Goal: Obtain resource: Download file/media

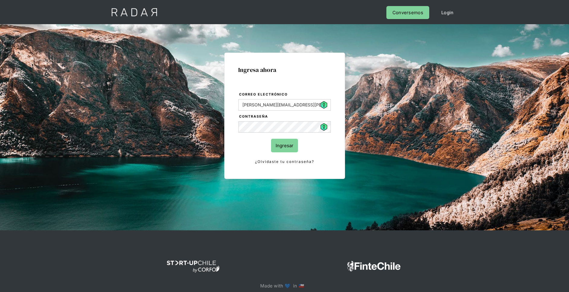
click at [291, 145] on input "Ingresar" at bounding box center [284, 146] width 27 height 14
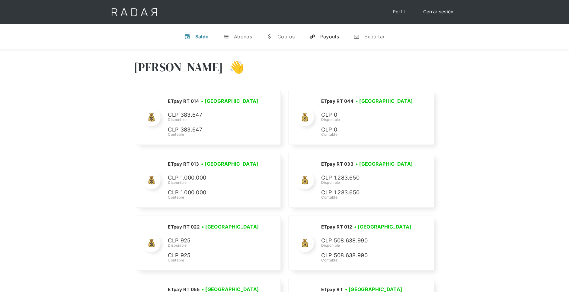
click at [326, 35] on div "Payouts" at bounding box center [329, 37] width 19 height 6
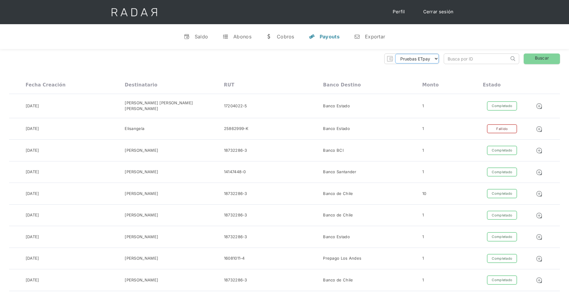
drag, startPoint x: 426, startPoint y: 57, endPoint x: 428, endPoint y: 64, distance: 6.9
click at [426, 57] on select "Pruebas ETpay Cuenta 1.000 Cuenta 1.001 Cuenta 1.002 Cuenta 1.003 Cuenta 1.004 …" at bounding box center [417, 59] width 44 height 10
select select "etpay-cuenta-1001"
click at [395, 54] on select "Pruebas ETpay Cuenta 1.000 Cuenta 1.001 Cuenta 1.002 Cuenta 1.003 Cuenta 1.004 …" at bounding box center [417, 59] width 44 height 10
click at [535, 58] on link "Buscar" at bounding box center [542, 58] width 36 height 11
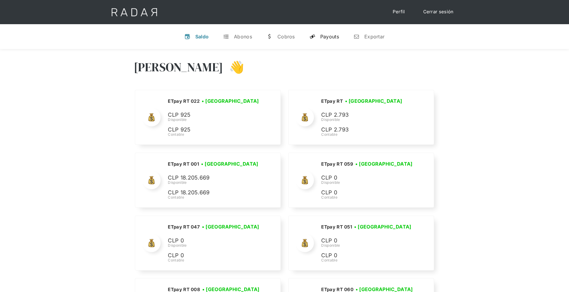
click at [321, 38] on div "Payouts" at bounding box center [329, 37] width 19 height 6
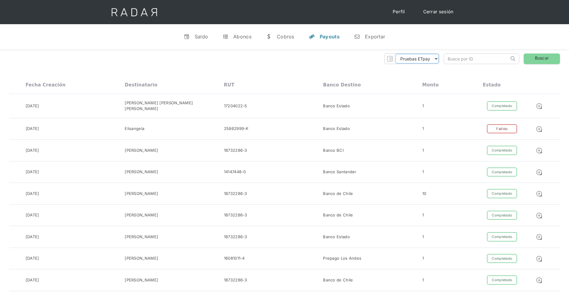
click at [436, 59] on select "Pruebas ETpay Cuenta 1.000 Cuenta 1.001 Cuenta 1.002 Cuenta 1.003 Cuenta 1.004 …" at bounding box center [417, 59] width 44 height 10
select select "etpay-cuenta-1001"
click at [395, 54] on select "Pruebas ETpay Cuenta 1.000 Cuenta 1.001 Cuenta 1.002 Cuenta 1.003 Cuenta 1.004 …" at bounding box center [417, 59] width 44 height 10
click at [551, 55] on link "Buscar" at bounding box center [542, 58] width 36 height 11
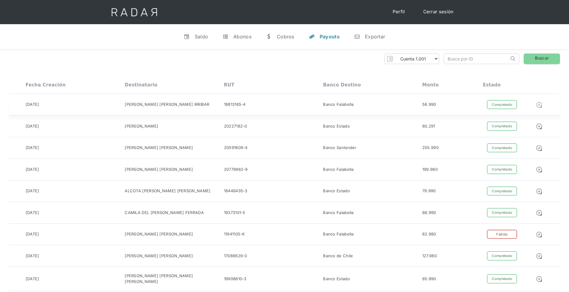
click at [540, 105] on img at bounding box center [539, 104] width 7 height 7
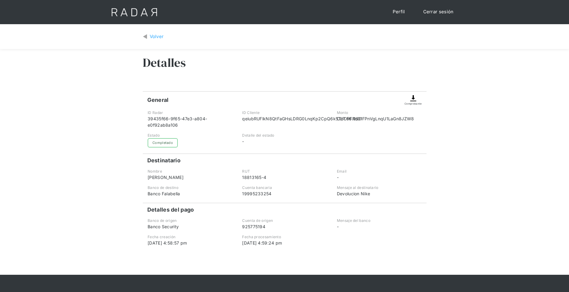
click at [414, 98] on img at bounding box center [413, 98] width 7 height 7
click at [153, 36] on div "Volver" at bounding box center [157, 36] width 14 height 7
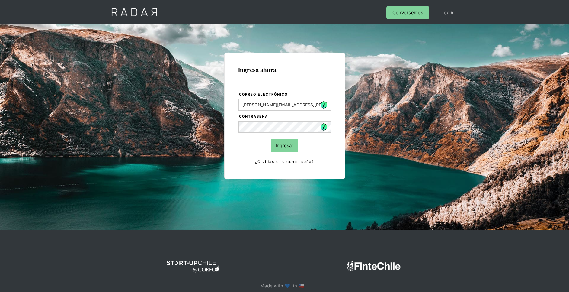
click at [279, 144] on input "Ingresar" at bounding box center [284, 146] width 27 height 14
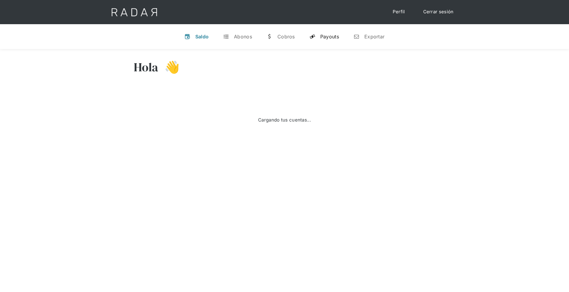
click at [332, 33] on link "y Payouts" at bounding box center [324, 37] width 39 height 16
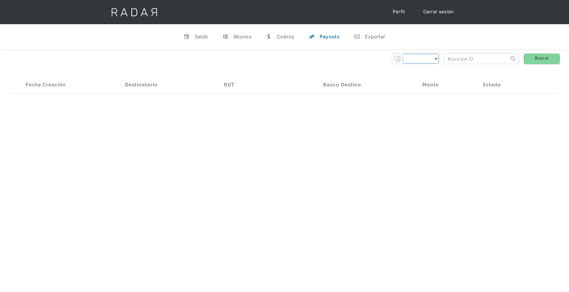
click at [436, 57] on select "Form" at bounding box center [421, 59] width 36 height 10
select select "etpay-cuenta-1001"
click at [395, 54] on select "Pruebas ETpay Cuenta 1.000 Cuenta 1.001 Cuenta 1.002 Cuenta 1.003 Cuenta 1.004 …" at bounding box center [417, 59] width 44 height 10
click at [541, 59] on link "Buscar" at bounding box center [542, 58] width 36 height 11
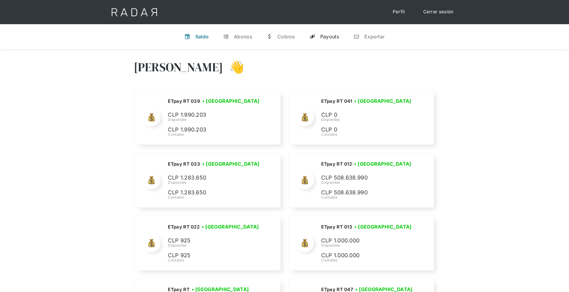
click at [333, 39] on div "Payouts" at bounding box center [329, 37] width 19 height 6
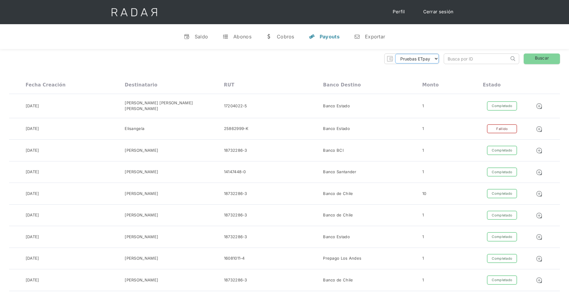
drag, startPoint x: 433, startPoint y: 59, endPoint x: 438, endPoint y: 65, distance: 7.5
click at [433, 59] on select "Pruebas ETpay Cuenta 1.000 Cuenta 1.001 Cuenta 1.002 Cuenta 1.003 Cuenta 1.004 …" at bounding box center [417, 59] width 44 height 10
select select "etpay-cuenta-1001"
click at [395, 54] on select "Pruebas ETpay Cuenta 1.000 Cuenta 1.001 Cuenta 1.002 Cuenta 1.003 Cuenta 1.004 …" at bounding box center [417, 59] width 44 height 10
click at [532, 60] on link "Buscar" at bounding box center [542, 58] width 36 height 11
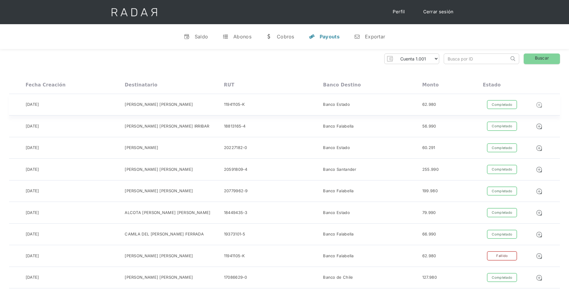
click at [538, 106] on img at bounding box center [539, 104] width 7 height 7
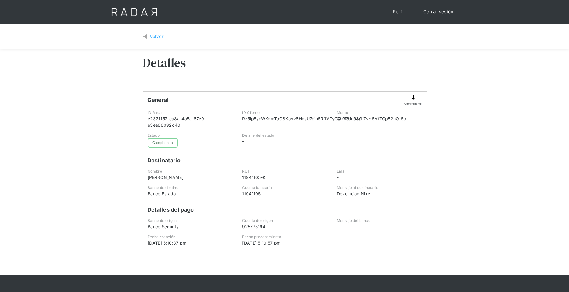
click at [413, 98] on img at bounding box center [413, 98] width 7 height 7
click at [151, 36] on div "Volver" at bounding box center [157, 36] width 14 height 7
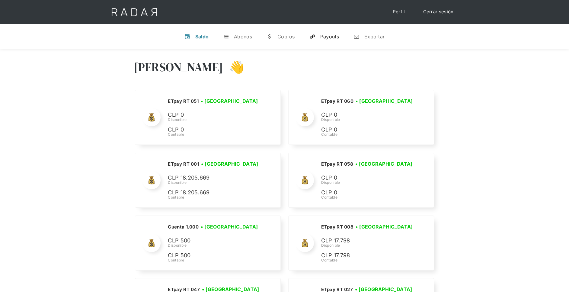
click at [335, 32] on link "y Payouts" at bounding box center [324, 37] width 39 height 16
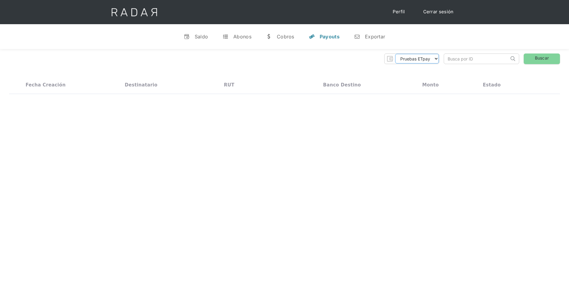
drag, startPoint x: 417, startPoint y: 58, endPoint x: 417, endPoint y: 62, distance: 4.5
click at [417, 58] on select "Pruebas ETpay Cuenta 1.000 Cuenta 1.001 Cuenta 1.002 Cuenta 1.003 Cuenta 1.004 …" at bounding box center [417, 59] width 44 height 10
select select "etpay-cuenta-1001"
click at [395, 54] on select "Pruebas ETpay Cuenta 1.000 Cuenta 1.001 Cuenta 1.002 Cuenta 1.003 Cuenta 1.004 …" at bounding box center [417, 59] width 44 height 10
click at [545, 60] on link "Buscar" at bounding box center [542, 58] width 36 height 11
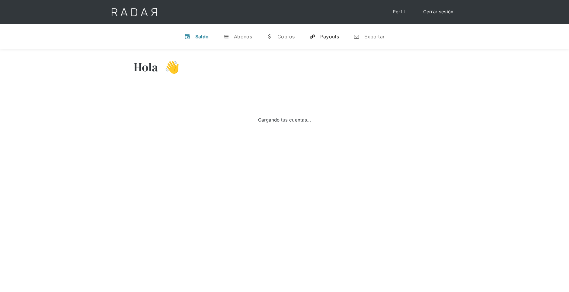
click at [320, 35] on link "y Payouts" at bounding box center [324, 37] width 39 height 16
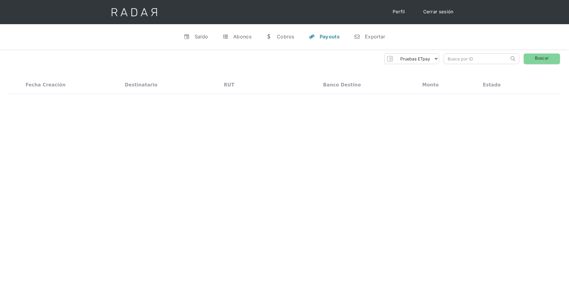
click at [428, 65] on div "Pruebas ETpay Cuenta 1.000 Cuenta 1.001 Cuenta 1.002 Cuenta 1.003 Cuenta 1.004 …" at bounding box center [284, 74] width 569 height 50
drag, startPoint x: 428, startPoint y: 60, endPoint x: 428, endPoint y: 64, distance: 3.6
click at [428, 60] on select "Pruebas ETpay Cuenta 1.000 Cuenta 1.001 Cuenta 1.002 Cuenta 1.003 Cuenta 1.004 …" at bounding box center [417, 59] width 44 height 10
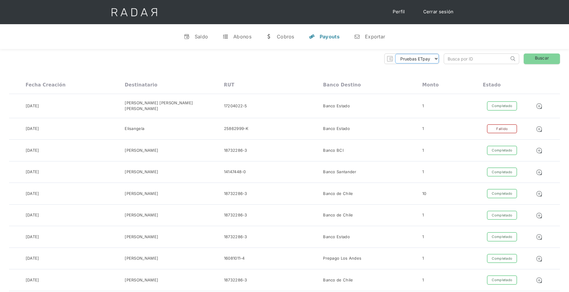
select select "etpay-cuenta-1001"
click at [395, 54] on select "Pruebas ETpay Cuenta 1.000 Cuenta 1.001 Cuenta 1.002 Cuenta 1.003 Cuenta 1.004 …" at bounding box center [417, 59] width 44 height 10
click at [548, 61] on link "Buscar" at bounding box center [542, 58] width 36 height 11
click at [542, 54] on link "Buscar" at bounding box center [542, 58] width 36 height 11
click at [548, 56] on link "Buscar" at bounding box center [542, 58] width 36 height 11
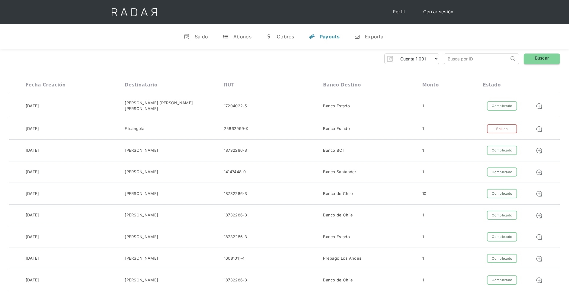
click at [538, 60] on link "Buscar" at bounding box center [542, 58] width 36 height 11
click at [541, 56] on link "Buscar" at bounding box center [542, 58] width 36 height 11
click at [544, 60] on link "Buscar" at bounding box center [542, 58] width 36 height 11
click at [293, 36] on div "Cobros" at bounding box center [286, 37] width 18 height 6
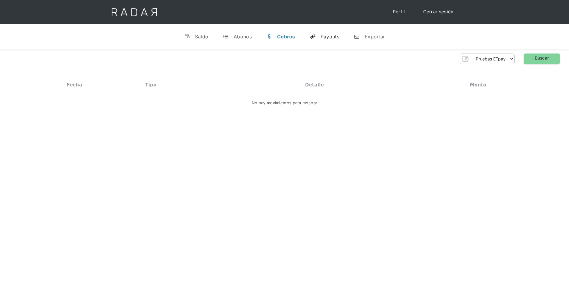
click at [330, 38] on div "Payouts" at bounding box center [330, 37] width 19 height 6
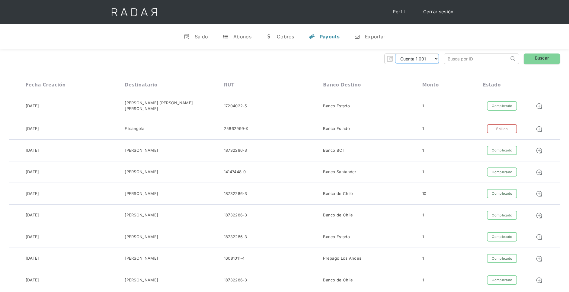
click at [431, 59] on select "Pruebas ETpay Cuenta 1.000 Cuenta 1.001 Cuenta 1.002 Cuenta 1.003 Cuenta 1.004 …" at bounding box center [417, 59] width 44 height 10
click at [395, 54] on select "Pruebas ETpay Cuenta 1.000 Cuenta 1.001 Cuenta 1.002 Cuenta 1.003 Cuenta 1.004 …" at bounding box center [417, 59] width 44 height 10
click at [535, 60] on link "Buscar" at bounding box center [542, 58] width 36 height 11
click at [541, 59] on link "Buscar" at bounding box center [542, 58] width 36 height 11
click at [447, 7] on link "Cerrar sesión" at bounding box center [438, 12] width 43 height 12
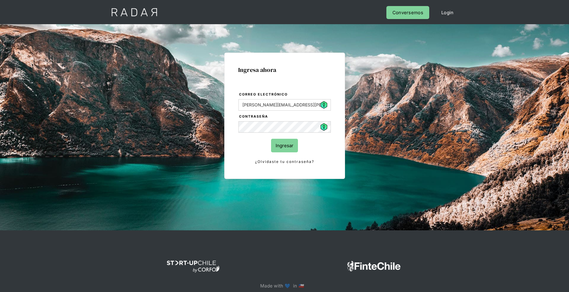
click at [287, 144] on input "Ingresar" at bounding box center [284, 146] width 27 height 14
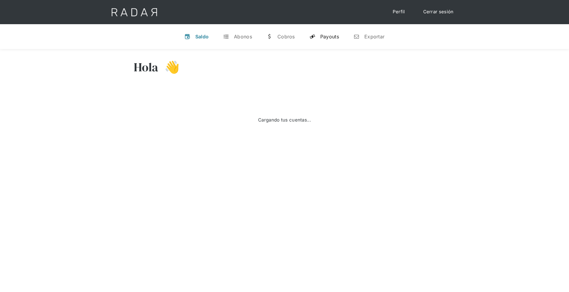
click at [327, 36] on div "Payouts" at bounding box center [329, 37] width 19 height 6
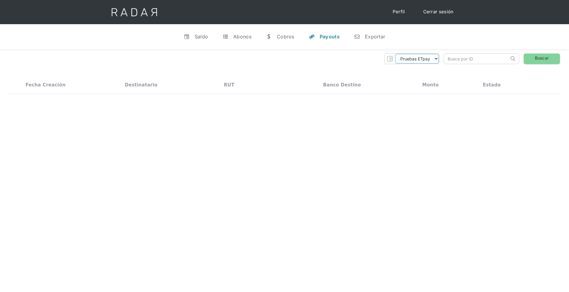
click at [428, 62] on select "Pruebas ETpay Cuenta 1.000 Cuenta 1.001 Cuenta 1.002 Cuenta 1.003 Cuenta 1.004 …" at bounding box center [417, 59] width 44 height 10
select select "etpay-cuenta-1001"
click at [395, 54] on select "Pruebas ETpay Cuenta 1.000 Cuenta 1.001 Cuenta 1.002 Cuenta 1.003 Cuenta 1.004 …" at bounding box center [417, 59] width 44 height 10
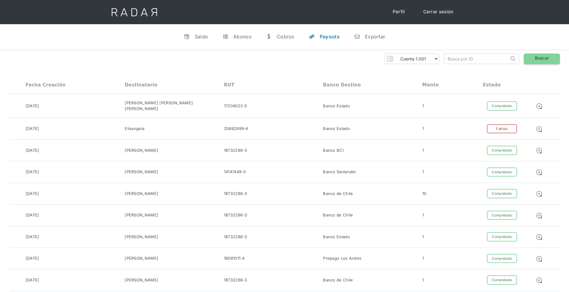
click at [536, 59] on link "Buscar" at bounding box center [542, 58] width 36 height 11
click at [538, 56] on link "Buscar" at bounding box center [542, 58] width 36 height 11
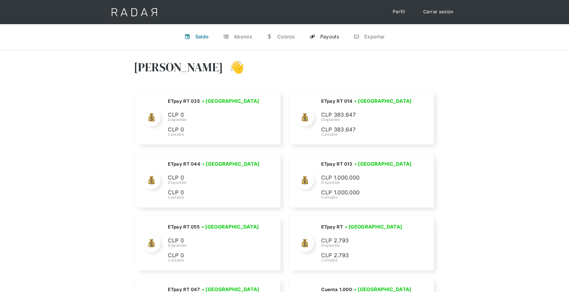
click at [332, 38] on div "Payouts" at bounding box center [329, 37] width 19 height 6
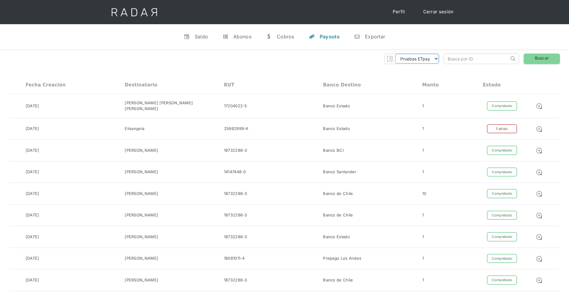
click at [427, 61] on select "Pruebas ETpay Cuenta 1.000 Cuenta 1.001 Cuenta 1.002 Cuenta 1.003 Cuenta 1.004 …" at bounding box center [417, 59] width 44 height 10
select select "etpay-cuenta-1001"
click at [395, 54] on select "Pruebas ETpay Cuenta 1.000 Cuenta 1.001 Cuenta 1.002 Cuenta 1.003 Cuenta 1.004 …" at bounding box center [417, 59] width 44 height 10
click at [544, 63] on link "Buscar" at bounding box center [542, 58] width 36 height 11
click at [542, 57] on link "Buscar" at bounding box center [542, 58] width 36 height 11
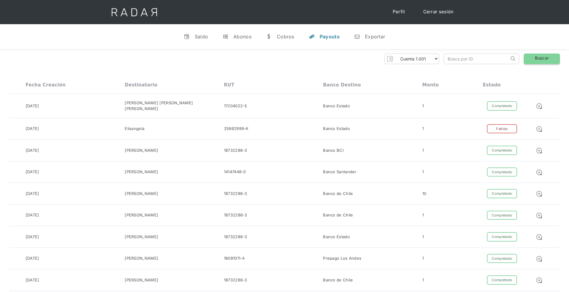
click at [543, 57] on link "Buscar" at bounding box center [542, 58] width 36 height 11
click at [539, 53] on link "Buscar" at bounding box center [542, 58] width 36 height 11
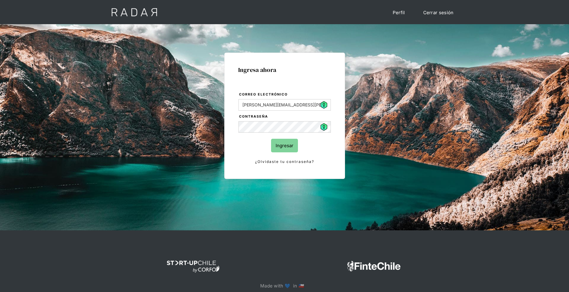
click at [290, 146] on input "Ingresar" at bounding box center [284, 146] width 27 height 14
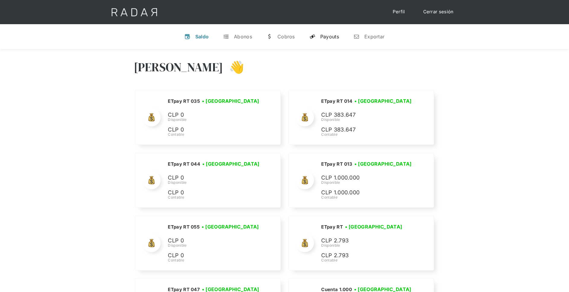
click at [326, 39] on div "Payouts" at bounding box center [329, 37] width 19 height 6
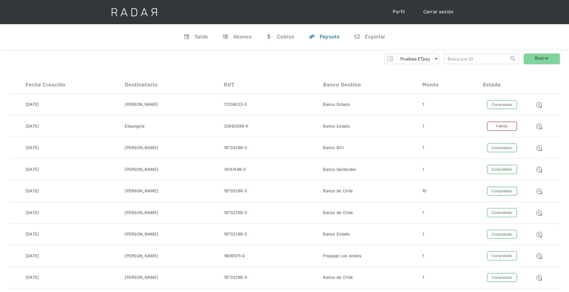
click at [443, 58] on div "Pruebas ETpay Cuenta 1.000 Cuenta 1.001 Cuenta 1.002 Cuenta 1.003 Cuenta 1.004 …" at bounding box center [284, 58] width 551 height 11
click at [429, 58] on select "Pruebas ETpay Cuenta 1.000 Cuenta 1.001 Cuenta 1.002 Cuenta 1.003 Cuenta 1.004 …" at bounding box center [417, 59] width 44 height 10
select select "etpay-cuenta-1001"
click at [395, 54] on select "Pruebas ETpay Cuenta 1.000 Cuenta 1.001 Cuenta 1.002 Cuenta 1.003 Cuenta 1.004 …" at bounding box center [417, 59] width 44 height 10
click at [526, 59] on link "Buscar" at bounding box center [542, 58] width 36 height 11
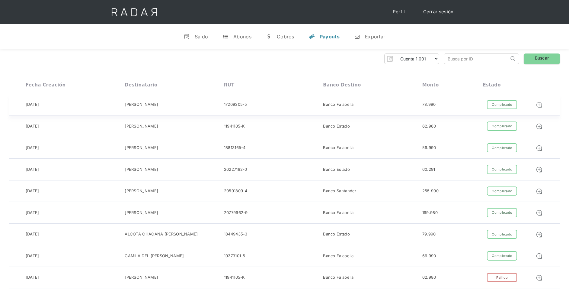
click at [539, 105] on img at bounding box center [539, 104] width 7 height 7
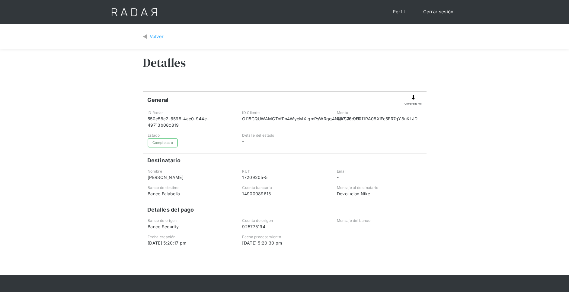
click at [413, 99] on img at bounding box center [413, 98] width 7 height 7
click at [147, 35] on img at bounding box center [145, 36] width 5 height 7
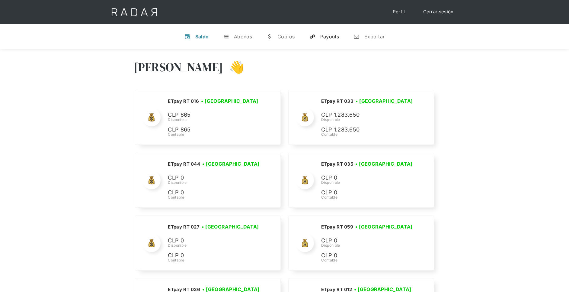
click at [330, 37] on div "Payouts" at bounding box center [329, 37] width 19 height 6
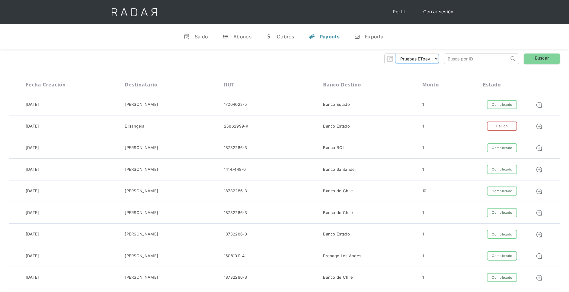
click at [432, 57] on select "Pruebas ETpay Cuenta 1.000 Cuenta 1.001 Cuenta 1.002 Cuenta 1.003 Cuenta 1.004 …" at bounding box center [417, 59] width 44 height 10
select select "etpay-cuenta-1001"
click at [395, 54] on select "Pruebas ETpay Cuenta 1.000 Cuenta 1.001 Cuenta 1.002 Cuenta 1.003 Cuenta 1.004 …" at bounding box center [417, 59] width 44 height 10
click at [551, 58] on link "Buscar" at bounding box center [542, 58] width 36 height 11
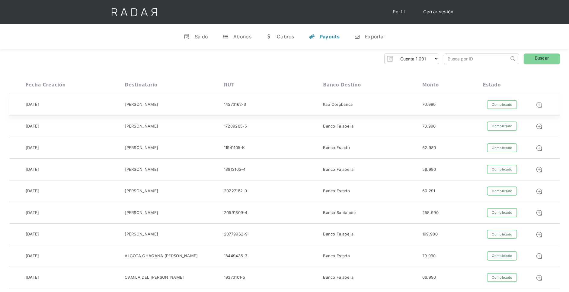
click at [540, 104] on img at bounding box center [539, 104] width 7 height 7
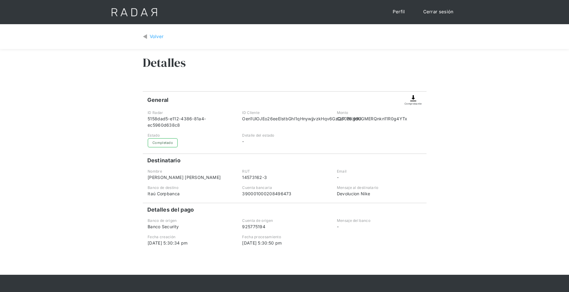
click at [415, 100] on img at bounding box center [413, 98] width 7 height 7
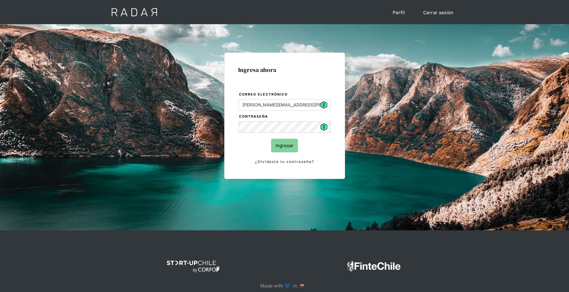
click at [284, 146] on input "Ingresar" at bounding box center [284, 146] width 27 height 14
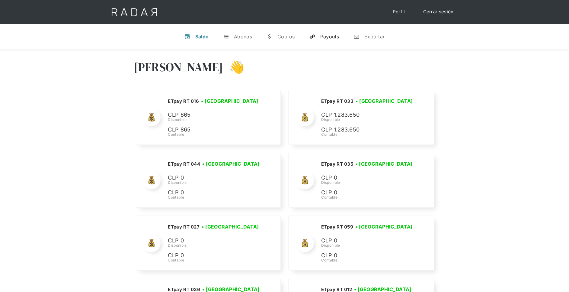
click at [330, 36] on div "Payouts" at bounding box center [329, 37] width 19 height 6
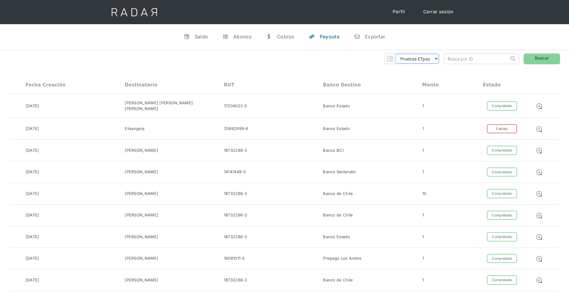
click at [419, 60] on select "Pruebas ETpay Cuenta 1.000 Cuenta 1.001 Cuenta 1.002 Cuenta 1.003 Cuenta 1.004 …" at bounding box center [417, 59] width 44 height 10
select select "etpay-cuenta-1001"
click at [395, 54] on select "Pruebas ETpay Cuenta 1.000 Cuenta 1.001 Cuenta 1.002 Cuenta 1.003 Cuenta 1.004 …" at bounding box center [417, 59] width 44 height 10
click at [548, 59] on link "Buscar" at bounding box center [542, 58] width 36 height 11
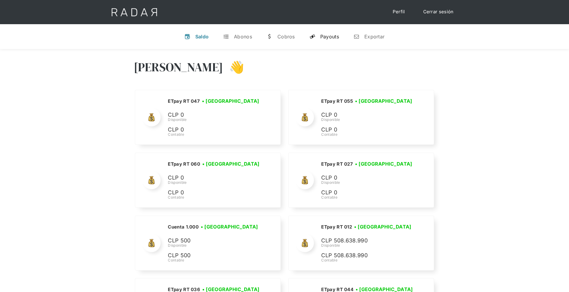
click at [339, 36] on div "Payouts" at bounding box center [329, 37] width 19 height 6
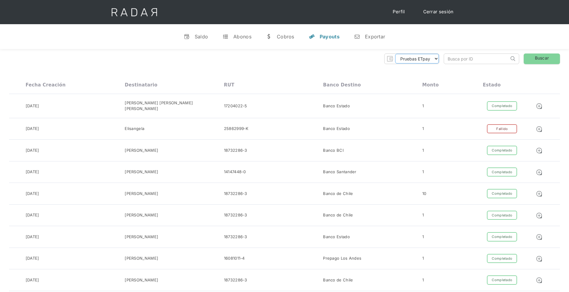
click at [438, 59] on select "Pruebas ETpay Cuenta 1.000 Cuenta 1.001 Cuenta 1.002 Cuenta 1.003 Cuenta 1.004 …" at bounding box center [417, 59] width 44 height 10
select select "etpay-cuenta-1001"
click at [395, 54] on select "Pruebas ETpay Cuenta 1.000 Cuenta 1.001 Cuenta 1.002 Cuenta 1.003 Cuenta 1.004 …" at bounding box center [417, 59] width 44 height 10
click at [548, 57] on link "Buscar" at bounding box center [542, 58] width 36 height 11
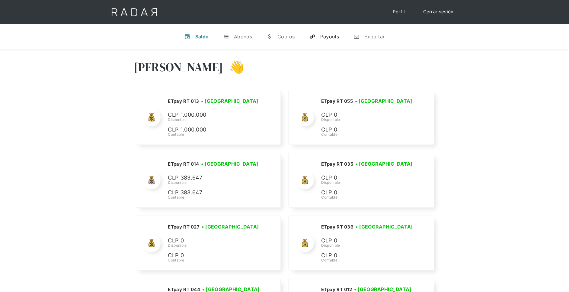
click at [335, 35] on div "Payouts" at bounding box center [329, 37] width 19 height 6
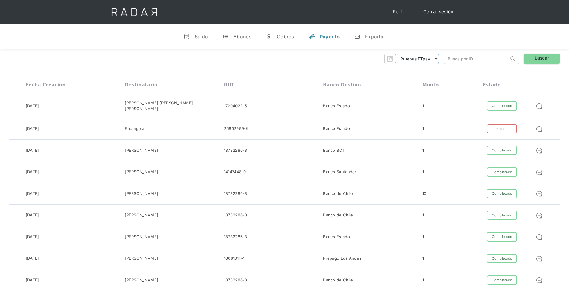
drag, startPoint x: 435, startPoint y: 58, endPoint x: 432, endPoint y: 62, distance: 4.4
click at [435, 58] on select "Pruebas ETpay Cuenta 1.000 Cuenta 1.001 Cuenta 1.002 Cuenta 1.003 Cuenta 1.004 …" at bounding box center [417, 59] width 44 height 10
select select "etpay-cuenta-1001"
click at [395, 54] on select "Pruebas ETpay Cuenta 1.000 Cuenta 1.001 Cuenta 1.002 Cuenta 1.003 Cuenta 1.004 …" at bounding box center [417, 59] width 44 height 10
click at [540, 56] on link "Buscar" at bounding box center [542, 58] width 36 height 11
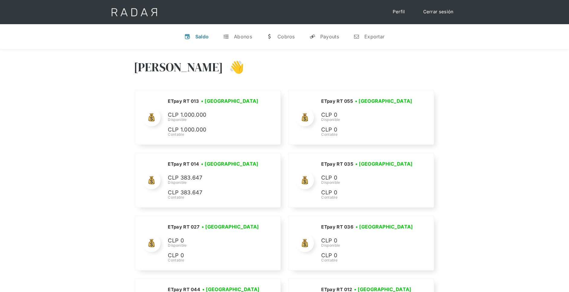
select select "etpay"
click at [335, 34] on div "Payouts" at bounding box center [329, 37] width 19 height 6
click at [326, 35] on div "Payouts" at bounding box center [329, 37] width 19 height 6
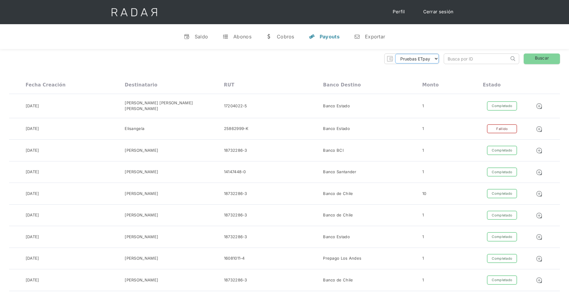
click at [429, 59] on select "Pruebas ETpay Cuenta 1.000 Cuenta 1.001 Cuenta 1.002 Cuenta 1.003 Cuenta 1.004 …" at bounding box center [417, 59] width 44 height 10
select select "etpay-cuenta-1001"
click at [395, 54] on select "Pruebas ETpay Cuenta 1.000 Cuenta 1.001 Cuenta 1.002 Cuenta 1.003 Cuenta 1.004 …" at bounding box center [417, 59] width 44 height 10
click at [551, 59] on link "Buscar" at bounding box center [542, 58] width 36 height 11
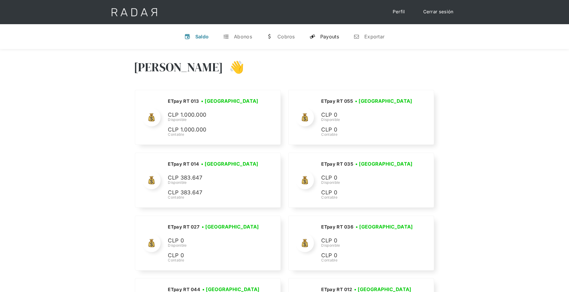
click at [326, 37] on div "Payouts" at bounding box center [329, 37] width 19 height 6
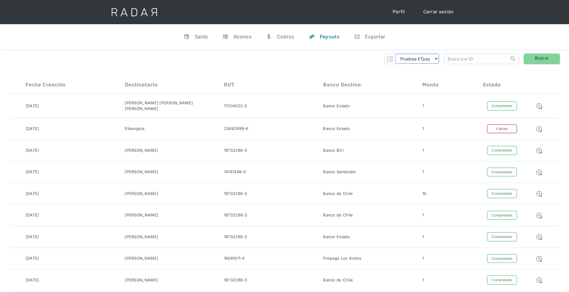
click at [435, 57] on select "Pruebas ETpay Cuenta 1.000 Cuenta 1.001 Cuenta 1.002 Cuenta 1.003 Cuenta 1.004 …" at bounding box center [417, 59] width 44 height 10
select select "etpay-cuenta-1001"
click at [395, 54] on select "Pruebas ETpay Cuenta 1.000 Cuenta 1.001 Cuenta 1.002 Cuenta 1.003 Cuenta 1.004 …" at bounding box center [417, 59] width 44 height 10
click at [530, 60] on link "Buscar" at bounding box center [542, 58] width 36 height 11
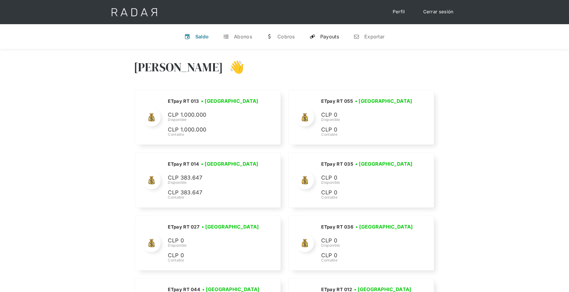
click at [323, 35] on div "Payouts" at bounding box center [329, 37] width 19 height 6
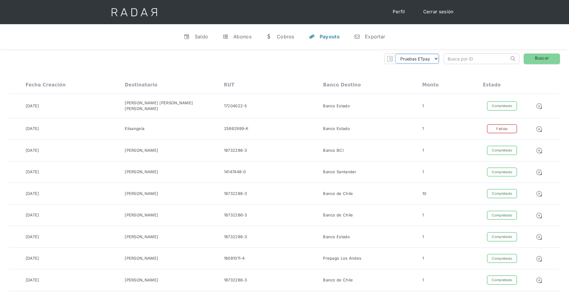
click at [437, 60] on select "Pruebas ETpay Cuenta 1.000 Cuenta 1.001 Cuenta 1.002 Cuenta 1.003 Cuenta 1.004 …" at bounding box center [417, 59] width 44 height 10
select select "etpay-cuenta-1001"
click at [395, 54] on select "Pruebas ETpay Cuenta 1.000 Cuenta 1.001 Cuenta 1.002 Cuenta 1.003 Cuenta 1.004 …" at bounding box center [417, 59] width 44 height 10
click at [550, 60] on link "Buscar" at bounding box center [542, 58] width 36 height 11
click at [434, 57] on select "Pruebas ETpay Cuenta 1.000 Cuenta 1.001 Cuenta 1.002 Cuenta 1.003 Cuenta 1.004 …" at bounding box center [417, 59] width 44 height 10
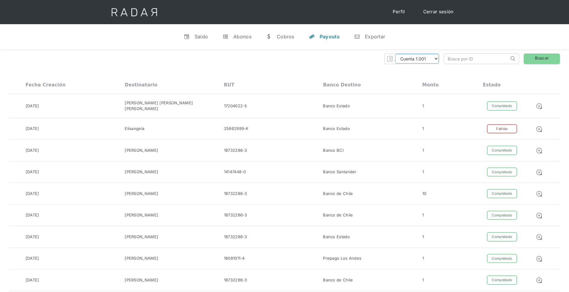
click at [395, 54] on select "Pruebas ETpay Cuenta 1.000 Cuenta 1.001 Cuenta 1.002 Cuenta 1.003 Cuenta 1.004 …" at bounding box center [417, 59] width 44 height 10
click at [541, 58] on link "Buscar" at bounding box center [542, 58] width 36 height 11
click at [436, 58] on select "Pruebas ETpay Cuenta 1.000 Cuenta 1.001 Cuenta 1.002 Cuenta 1.003 Cuenta 1.004 …" at bounding box center [417, 59] width 44 height 10
click at [395, 54] on select "Pruebas ETpay Cuenta 1.000 Cuenta 1.001 Cuenta 1.002 Cuenta 1.003 Cuenta 1.004 …" at bounding box center [417, 59] width 44 height 10
click at [545, 58] on link "Buscar" at bounding box center [542, 58] width 36 height 11
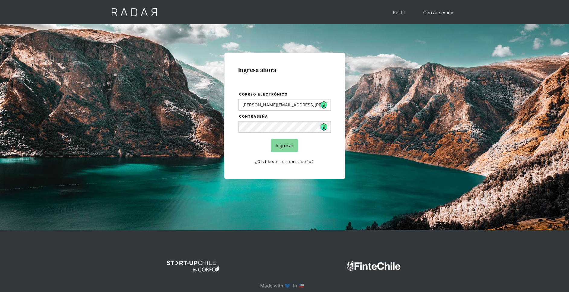
click at [289, 146] on input "Ingresar" at bounding box center [284, 146] width 27 height 14
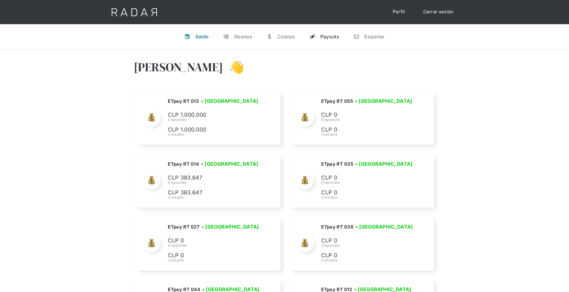
click at [333, 32] on link "y Payouts" at bounding box center [324, 37] width 39 height 16
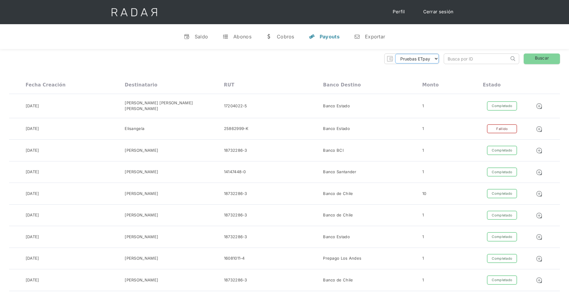
click at [412, 61] on select "Pruebas ETpay Cuenta 1.000 Cuenta 1.001 Cuenta 1.002 Cuenta 1.003 Cuenta 1.004 …" at bounding box center [417, 59] width 44 height 10
select select "etpay-cuenta-1001"
click at [395, 54] on select "Pruebas ETpay Cuenta 1.000 Cuenta 1.001 Cuenta 1.002 Cuenta 1.003 Cuenta 1.004 …" at bounding box center [417, 59] width 44 height 10
click at [532, 57] on link "Buscar" at bounding box center [542, 58] width 36 height 11
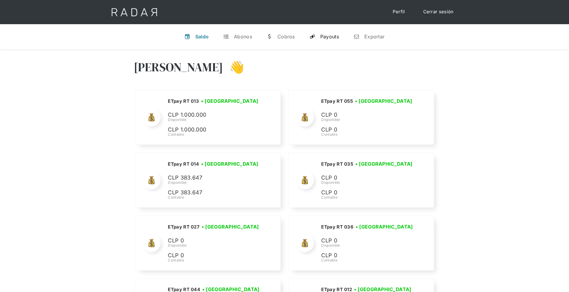
click at [330, 37] on div "Payouts" at bounding box center [329, 37] width 19 height 6
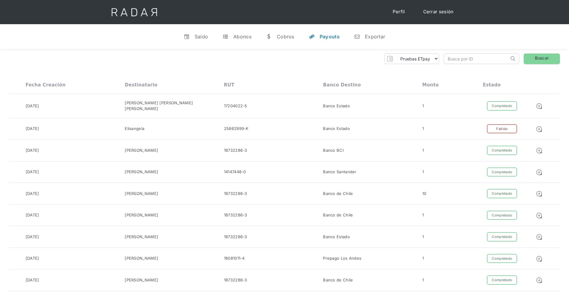
click at [440, 59] on div "Pruebas ETpay Cuenta 1.000 Cuenta 1.001 Cuenta 1.002 Cuenta 1.003 Cuenta 1.004 …" at bounding box center [284, 58] width 551 height 11
drag, startPoint x: 436, startPoint y: 60, endPoint x: 435, endPoint y: 63, distance: 3.8
click at [436, 60] on select "Pruebas ETpay Cuenta 1.000 Cuenta 1.001 Cuenta 1.002 Cuenta 1.003 Cuenta 1.004 …" at bounding box center [417, 59] width 44 height 10
select select "etpay-cuenta-1001"
click at [395, 54] on select "Pruebas ETpay Cuenta 1.000 Cuenta 1.001 Cuenta 1.002 Cuenta 1.003 Cuenta 1.004 …" at bounding box center [417, 59] width 44 height 10
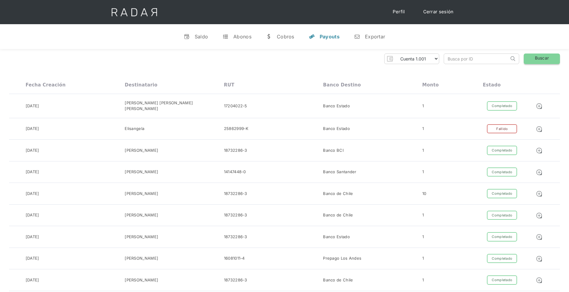
click at [543, 61] on link "Buscar" at bounding box center [542, 58] width 36 height 11
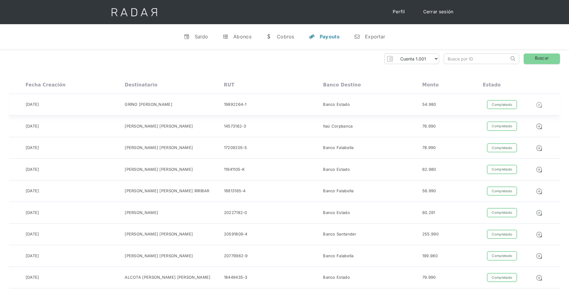
click at [541, 105] on img at bounding box center [539, 104] width 7 height 7
click at [436, 59] on select "Pruebas ETpay Cuenta 1.000 Cuenta 1.001 Cuenta 1.002 Cuenta 1.003 Cuenta 1.004 …" at bounding box center [417, 59] width 44 height 10
click at [395, 54] on select "Pruebas ETpay Cuenta 1.000 Cuenta 1.001 Cuenta 1.002 Cuenta 1.003 Cuenta 1.004 …" at bounding box center [417, 59] width 44 height 10
click at [546, 57] on link "Buscar" at bounding box center [542, 58] width 36 height 11
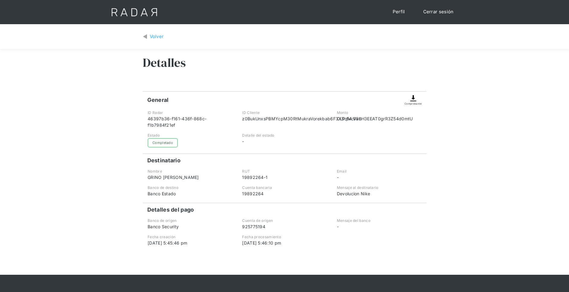
click at [417, 98] on img at bounding box center [413, 98] width 7 height 7
click at [151, 37] on div "Volver" at bounding box center [157, 36] width 14 height 7
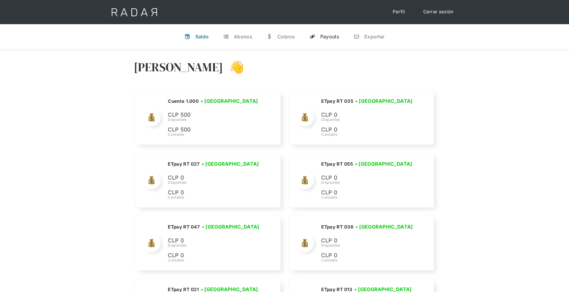
click at [329, 36] on div "Payouts" at bounding box center [329, 37] width 19 height 6
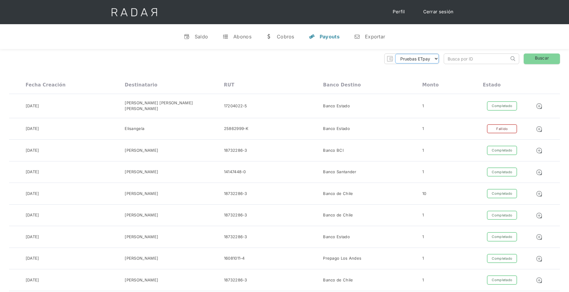
click at [431, 57] on select "Pruebas ETpay Cuenta 1.000 Cuenta 1.001 Cuenta 1.002 Cuenta 1.003 Cuenta 1.004 …" at bounding box center [417, 59] width 44 height 10
select select "etpay-cuenta-1001"
click at [395, 54] on select "Pruebas ETpay Cuenta 1.000 Cuenta 1.001 Cuenta 1.002 Cuenta 1.003 Cuenta 1.004 …" at bounding box center [417, 59] width 44 height 10
click at [539, 56] on link "Buscar" at bounding box center [542, 58] width 36 height 11
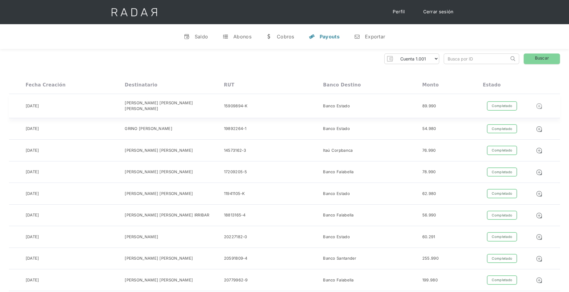
click at [540, 103] on img at bounding box center [539, 106] width 7 height 7
click at [543, 60] on link "Buscar" at bounding box center [542, 58] width 36 height 11
click at [539, 58] on link "Buscar" at bounding box center [542, 58] width 36 height 11
click at [540, 104] on img at bounding box center [539, 104] width 7 height 7
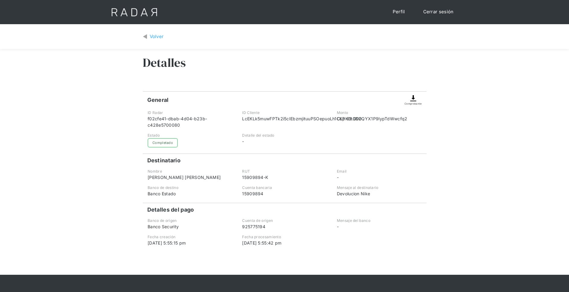
click at [414, 101] on img at bounding box center [413, 98] width 7 height 7
click at [153, 35] on div "Volver" at bounding box center [157, 36] width 14 height 7
click at [411, 100] on img at bounding box center [413, 98] width 7 height 7
click at [154, 39] on div "Volver" at bounding box center [157, 36] width 14 height 7
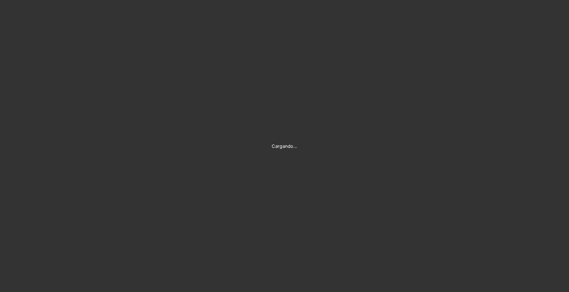
type input "[PERSON_NAME][EMAIL_ADDRESS][PERSON_NAME][DOMAIN_NAME]"
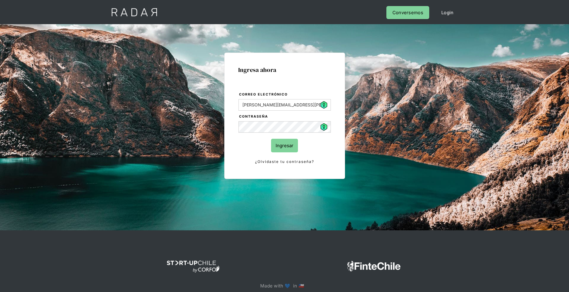
click at [284, 151] on input "Ingresar" at bounding box center [284, 146] width 27 height 14
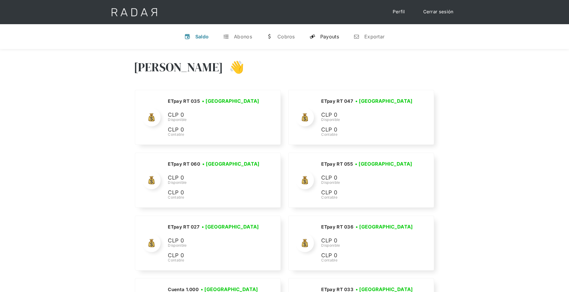
click at [333, 34] on div "Payouts" at bounding box center [329, 37] width 19 height 6
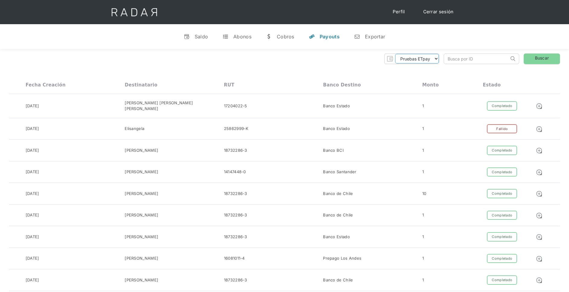
click at [426, 58] on select "Pruebas ETpay Cuenta 1.000 Cuenta 1.001 Cuenta 1.002 Cuenta 1.003 Cuenta 1.004 …" at bounding box center [417, 59] width 44 height 10
select select "etpay-cuenta-1001"
click at [395, 54] on select "Pruebas ETpay Cuenta 1.000 Cuenta 1.001 Cuenta 1.002 Cuenta 1.003 Cuenta 1.004 …" at bounding box center [417, 59] width 44 height 10
click at [532, 58] on link "Buscar" at bounding box center [542, 58] width 36 height 11
click at [540, 59] on link "Buscar" at bounding box center [542, 58] width 36 height 11
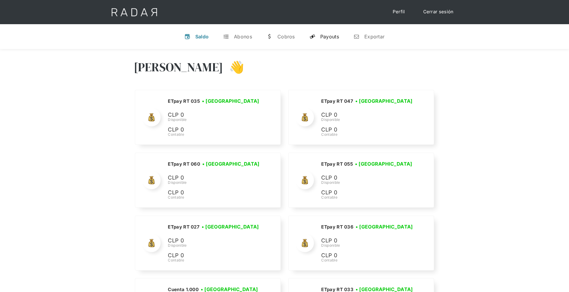
click at [324, 36] on div "Payouts" at bounding box center [329, 37] width 19 height 6
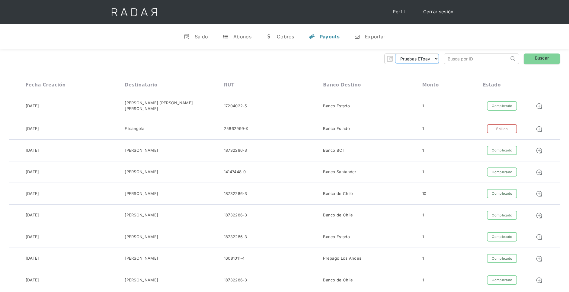
click at [429, 62] on select "Pruebas ETpay Cuenta 1.000 Cuenta 1.001 Cuenta 1.002 Cuenta 1.003 Cuenta 1.004 …" at bounding box center [417, 59] width 44 height 10
select select "etpay-cuenta-1001"
click at [395, 54] on select "Pruebas ETpay Cuenta 1.000 Cuenta 1.001 Cuenta 1.002 Cuenta 1.003 Cuenta 1.004 …" at bounding box center [417, 59] width 44 height 10
click at [544, 56] on link "Buscar" at bounding box center [542, 58] width 36 height 11
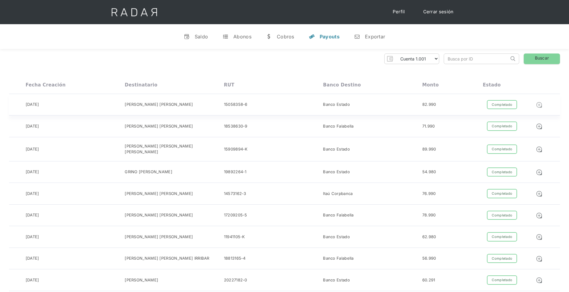
click at [540, 103] on img at bounding box center [539, 104] width 7 height 7
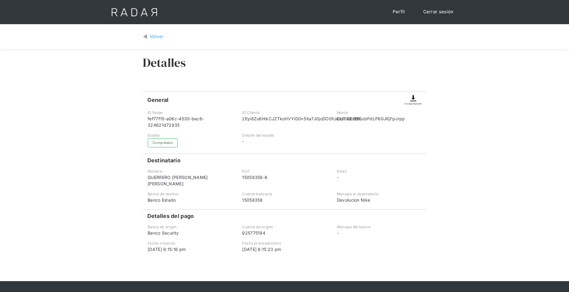
click at [411, 100] on img at bounding box center [413, 98] width 7 height 7
